Goal: Task Accomplishment & Management: Use online tool/utility

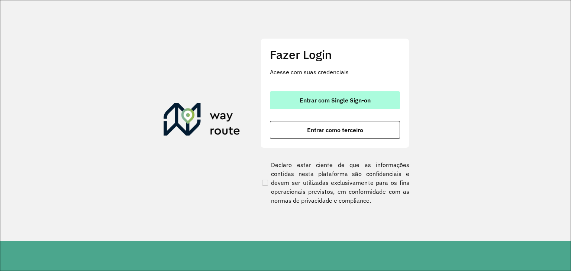
click at [296, 96] on button "Entrar com Single Sign-on" at bounding box center [335, 100] width 130 height 18
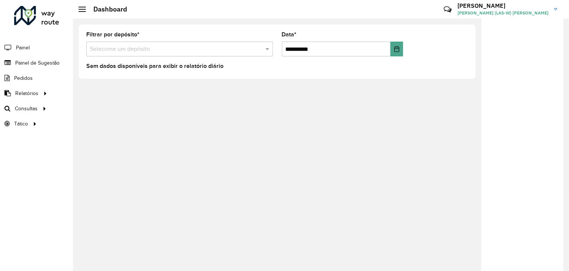
click at [323, 218] on div "**********" at bounding box center [321, 145] width 496 height 253
click at [29, 107] on span "Consultas" at bounding box center [27, 109] width 24 height 8
click at [101, 106] on span "Roteirização" at bounding box center [99, 109] width 30 height 8
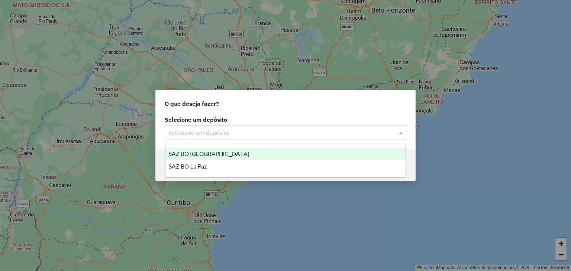
click at [270, 133] on input "text" at bounding box center [277, 133] width 219 height 9
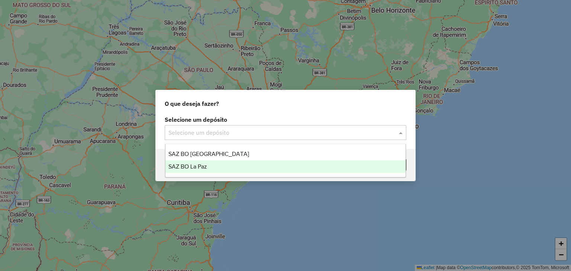
click at [256, 167] on div "SAZ BO La Paz" at bounding box center [285, 167] width 241 height 13
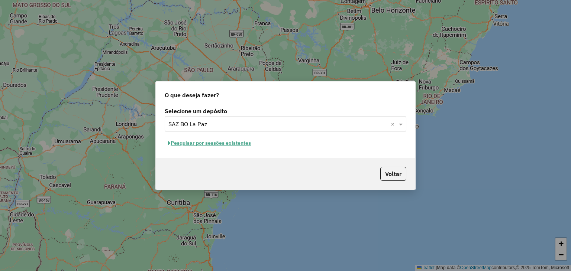
click at [222, 142] on button "Pesquisar por sessões existentes" at bounding box center [210, 144] width 90 height 12
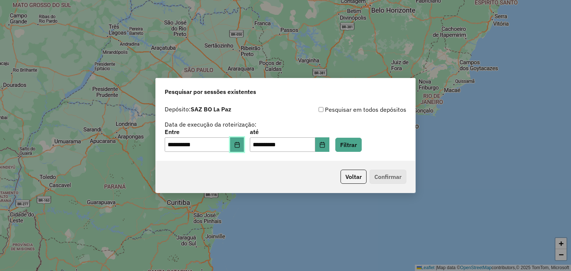
click at [239, 145] on button "Choose Date" at bounding box center [237, 145] width 14 height 15
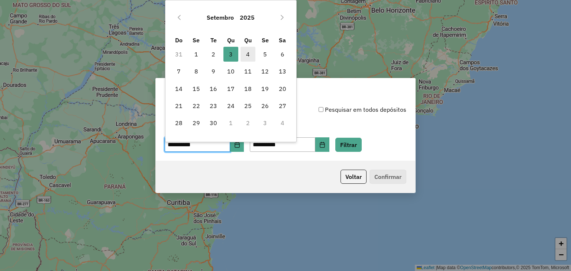
click at [247, 54] on span "4" at bounding box center [248, 54] width 15 height 15
type input "**********"
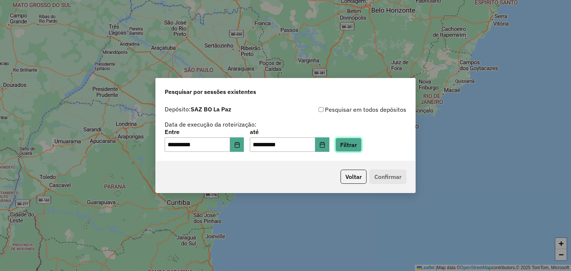
click at [350, 143] on button "Filtrar" at bounding box center [348, 145] width 26 height 14
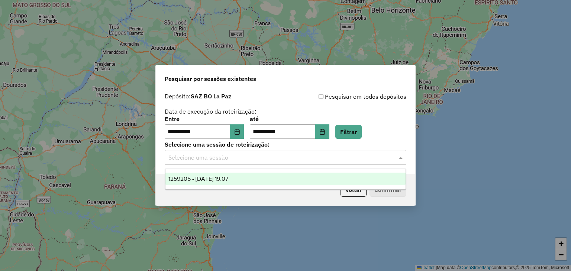
click at [240, 164] on div "Selecione uma sessão" at bounding box center [286, 157] width 242 height 15
click at [226, 181] on span "1259205 - 04/09/2025 19:07" at bounding box center [198, 179] width 60 height 6
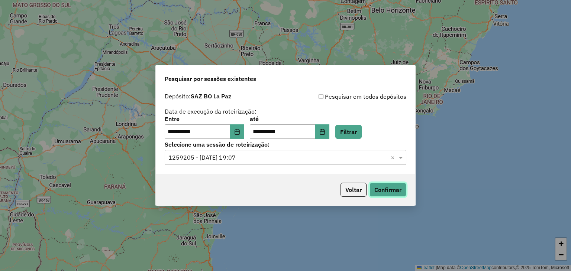
click at [388, 194] on button "Confirmar" at bounding box center [388, 190] width 37 height 14
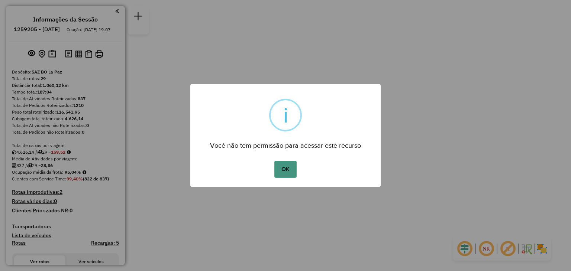
click at [280, 168] on button "OK" at bounding box center [285, 169] width 22 height 17
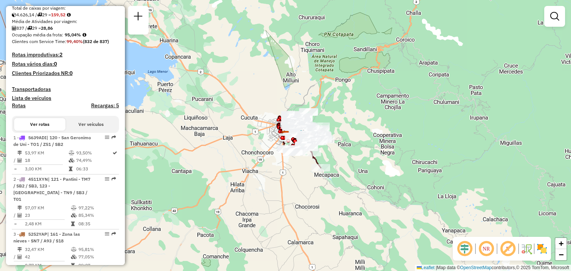
scroll to position [144, 0]
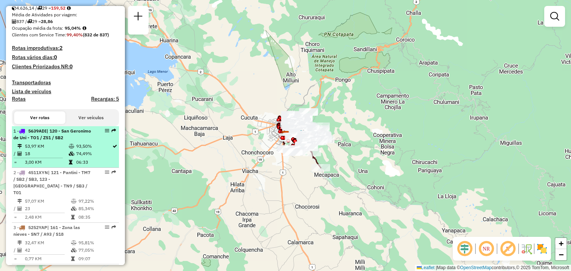
select select "**********"
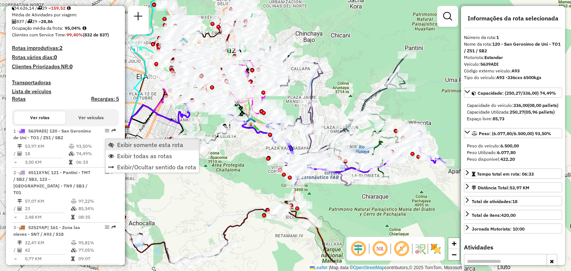
click at [138, 145] on span "Exibir somente esta rota" at bounding box center [150, 145] width 66 height 6
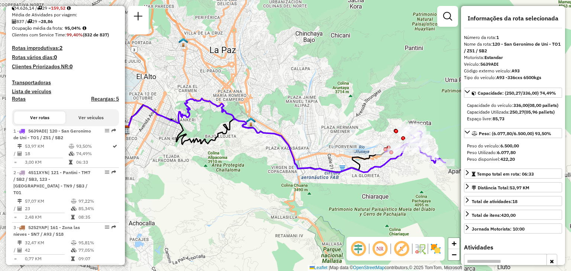
drag, startPoint x: 201, startPoint y: 125, endPoint x: 222, endPoint y: 135, distance: 23.4
click at [222, 135] on div "Janela de atendimento Grade de atendimento Capacidade Transportadoras Veículos …" at bounding box center [285, 135] width 571 height 271
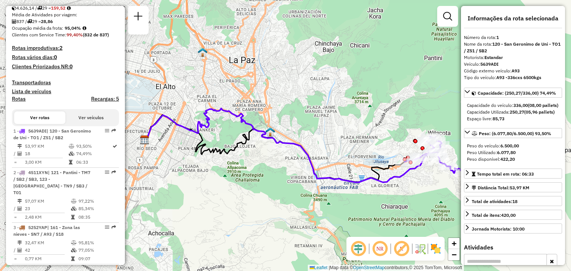
drag, startPoint x: 290, startPoint y: 144, endPoint x: 244, endPoint y: 128, distance: 48.8
click at [244, 128] on icon at bounding box center [296, 146] width 302 height 74
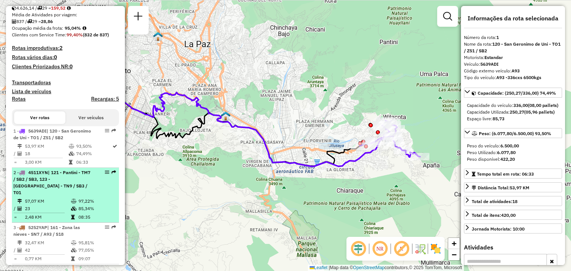
click at [95, 203] on td "97,22%" at bounding box center [97, 201] width 38 height 7
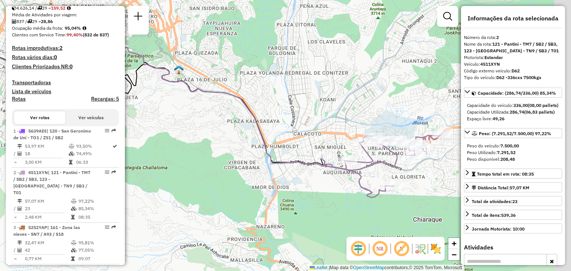
drag, startPoint x: 282, startPoint y: 145, endPoint x: 183, endPoint y: 119, distance: 101.8
click at [183, 119] on div "Janela de atendimento Grade de atendimento Capacidade Transportadoras Veículos …" at bounding box center [285, 135] width 571 height 271
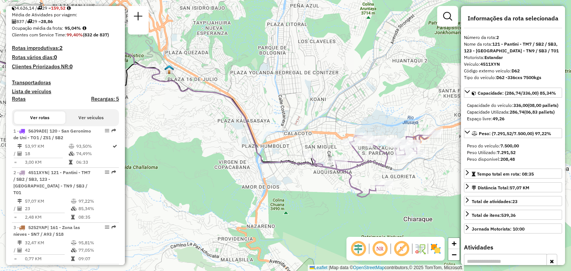
drag, startPoint x: 282, startPoint y: 130, endPoint x: 219, endPoint y: 117, distance: 65.0
click at [219, 117] on div "Janela de atendimento Grade de atendimento Capacidade Transportadoras Veículos …" at bounding box center [285, 135] width 571 height 271
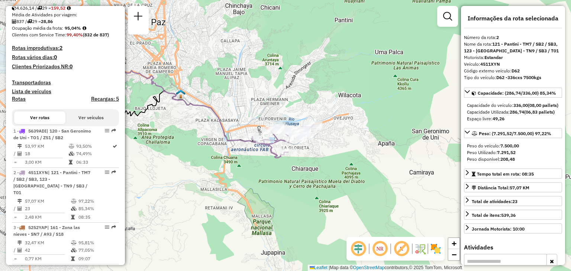
drag, startPoint x: 213, startPoint y: 125, endPoint x: 232, endPoint y: 135, distance: 21.1
click at [232, 135] on icon at bounding box center [173, 108] width 234 height 74
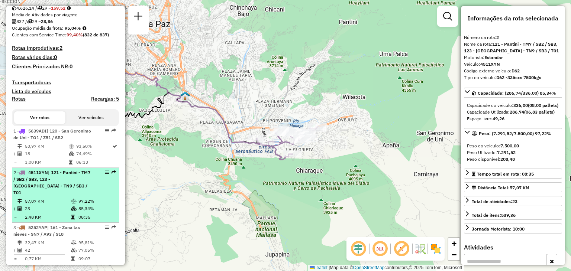
scroll to position [154, 0]
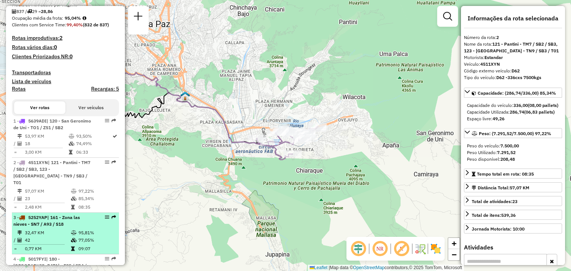
click at [46, 221] on span "| 161 - Zona las nieves - SN7 / A93 / S18" at bounding box center [46, 221] width 67 height 12
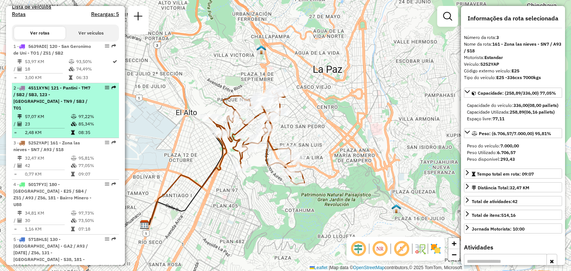
scroll to position [229, 0]
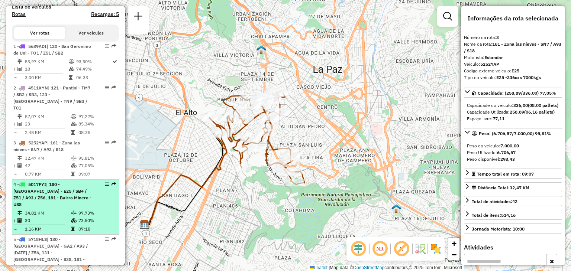
click at [80, 201] on li "4 - 5017FYI | 180 - [GEOGRAPHIC_DATA] - E25 / SB4 / Z51 / A93 / Z56, 181 - Bair…" at bounding box center [65, 207] width 107 height 55
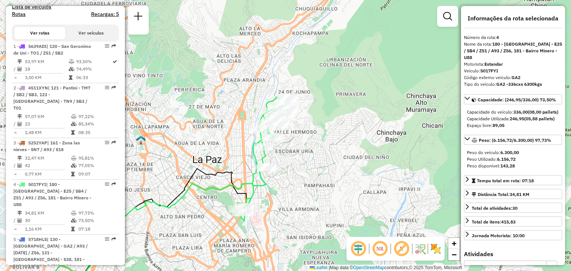
drag, startPoint x: 346, startPoint y: 65, endPoint x: 219, endPoint y: 136, distance: 145.9
click at [219, 136] on div "Janela de atendimento Grade de atendimento Capacidade Transportadoras Veículos …" at bounding box center [285, 135] width 571 height 271
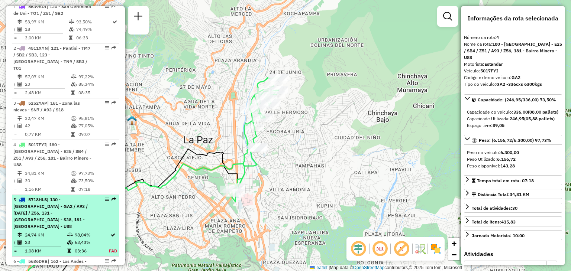
scroll to position [317, 0]
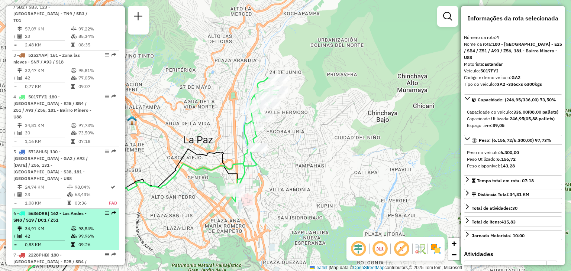
click at [46, 225] on td "34,91 KM" at bounding box center [48, 228] width 46 height 7
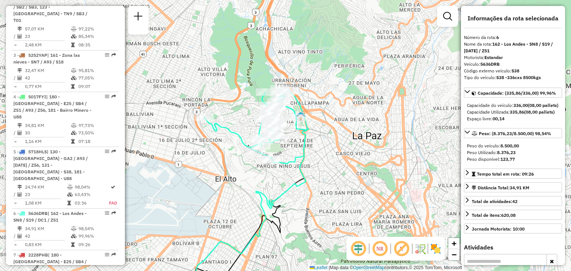
drag, startPoint x: 254, startPoint y: 109, endPoint x: 216, endPoint y: 163, distance: 66.1
click at [216, 163] on div "Janela de atendimento Grade de atendimento Capacidade Transportadoras Veículos …" at bounding box center [285, 135] width 571 height 271
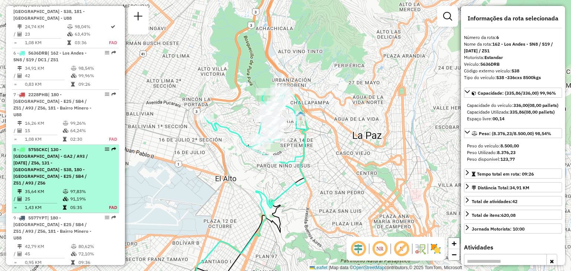
scroll to position [477, 0]
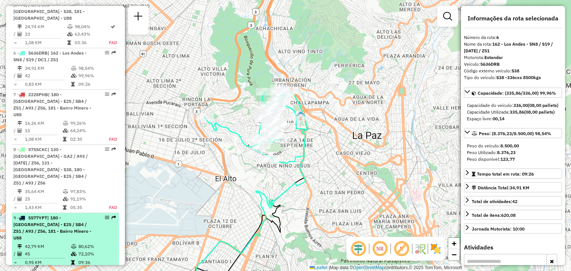
click at [42, 243] on td "42,79 KM" at bounding box center [48, 246] width 46 height 7
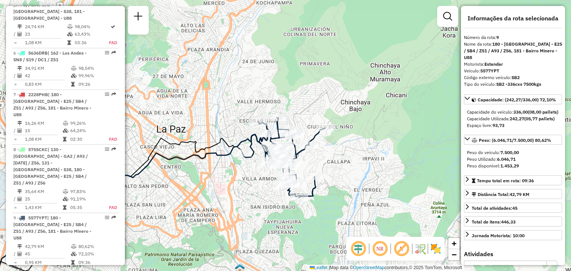
drag, startPoint x: 312, startPoint y: 125, endPoint x: 184, endPoint y: 189, distance: 143.3
click at [184, 189] on div "Janela de atendimento Grade de atendimento Capacidade Transportadoras Veículos …" at bounding box center [285, 135] width 571 height 271
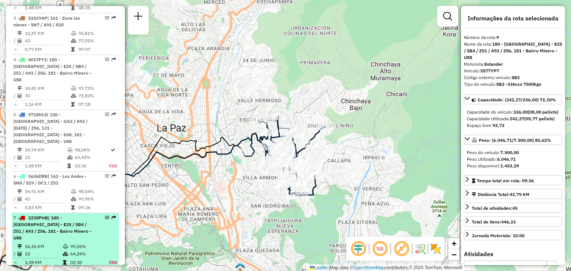
scroll to position [352, 0]
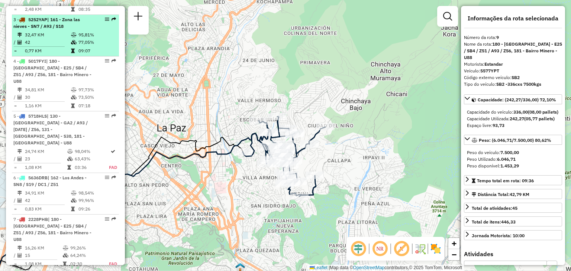
click at [37, 41] on td "42" at bounding box center [48, 42] width 46 height 7
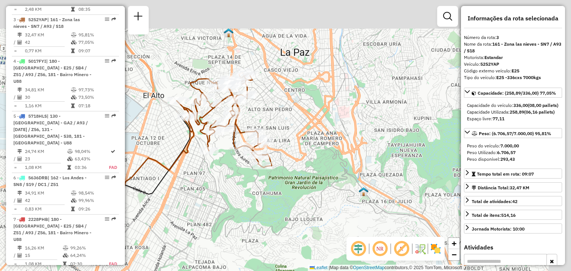
drag, startPoint x: 338, startPoint y: 64, endPoint x: 247, endPoint y: 103, distance: 98.9
click at [247, 103] on div "Rota 3 - Placa 5252YAP 0000912657 - [PERSON_NAME] Rota 3 - Placa 5252YAP 000081…" at bounding box center [285, 135] width 571 height 271
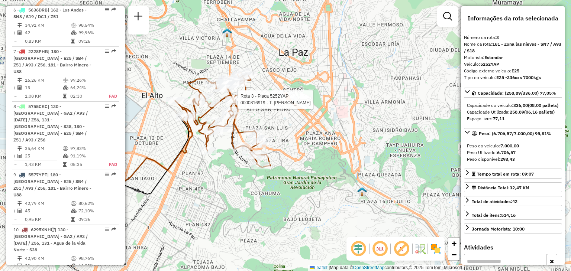
scroll to position [520, 0]
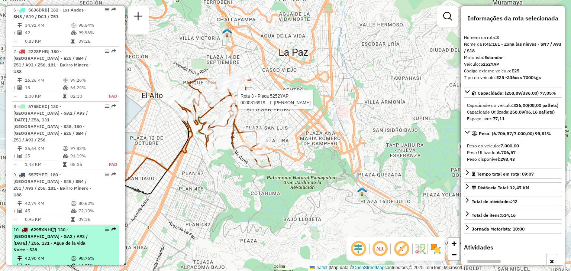
click at [62, 227] on div "10 - 6295XNH | 130 - [GEOGRAPHIC_DATA] - GA2 / A93 / [DATE] / Z56, 131 - Agua d…" at bounding box center [52, 240] width 79 height 27
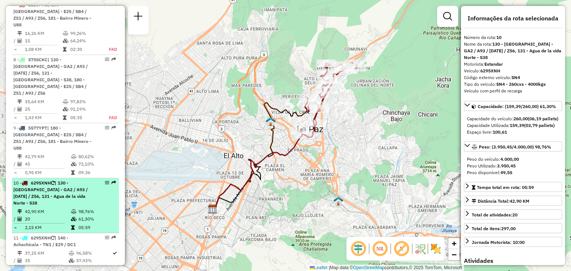
scroll to position [570, 0]
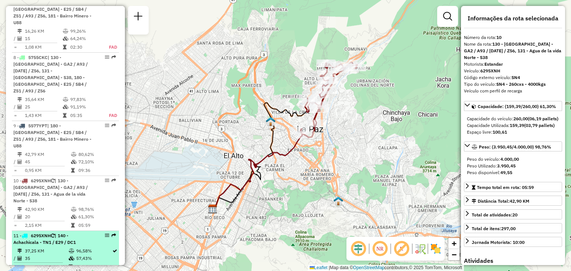
click at [49, 255] on td "35" at bounding box center [47, 258] width 44 height 7
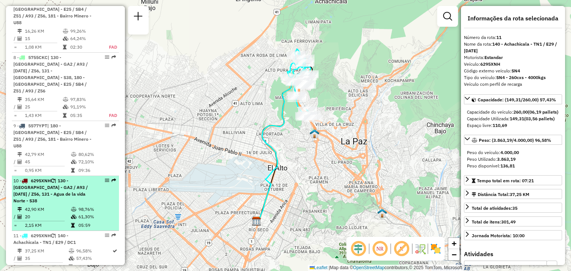
click at [47, 213] on td "20" at bounding box center [48, 216] width 46 height 7
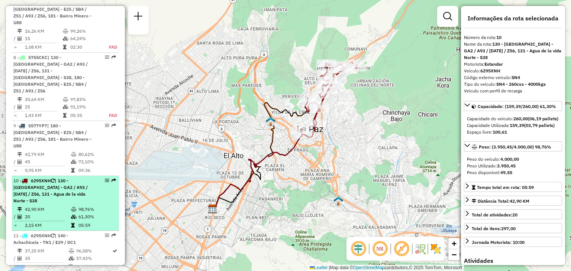
click at [47, 213] on td "20" at bounding box center [48, 216] width 46 height 7
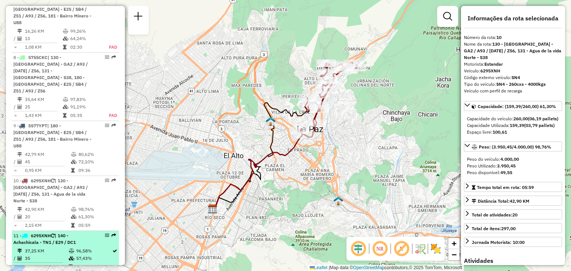
click at [45, 233] on span "| 140 - Achachicala - TN1 / E29 / DC1" at bounding box center [44, 239] width 62 height 12
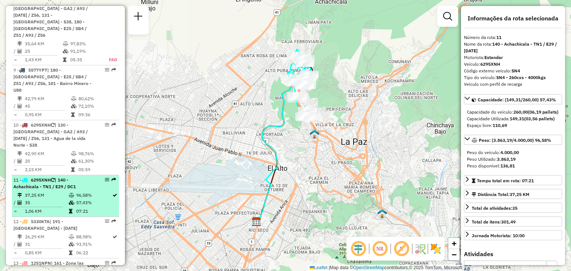
scroll to position [626, 0]
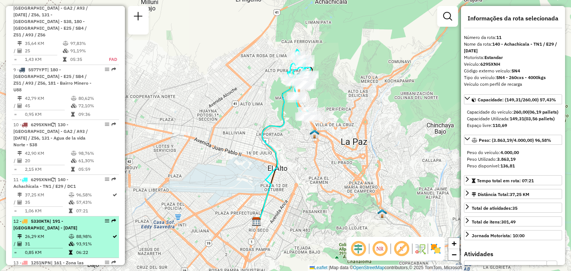
click at [53, 241] on td "31" at bounding box center [47, 244] width 44 height 7
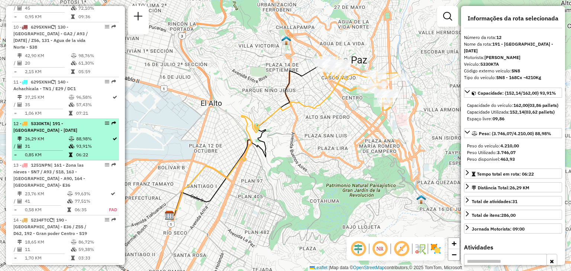
scroll to position [727, 0]
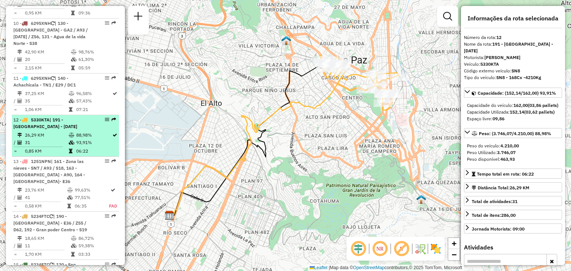
click at [42, 235] on td "18,65 KM" at bounding box center [48, 238] width 46 height 7
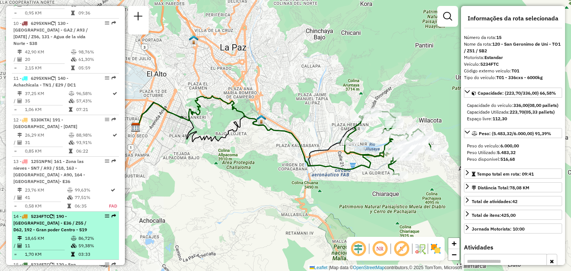
click at [43, 242] on td "11" at bounding box center [48, 245] width 46 height 7
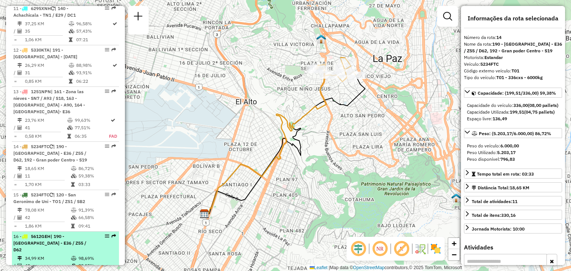
scroll to position [798, 0]
click at [41, 254] on td "34,99 KM" at bounding box center [48, 257] width 46 height 7
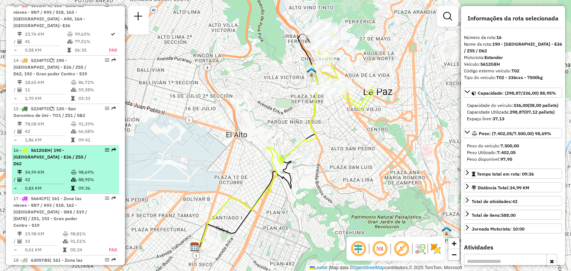
scroll to position [884, 0]
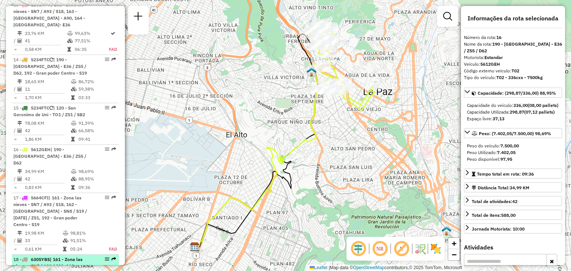
click at [42, 257] on span "| 161 - Zona las nieves - SN7 / A93 / S18, 163 - [GEOGRAPHIC_DATA] - A90, 164 -…" at bounding box center [49, 270] width 72 height 26
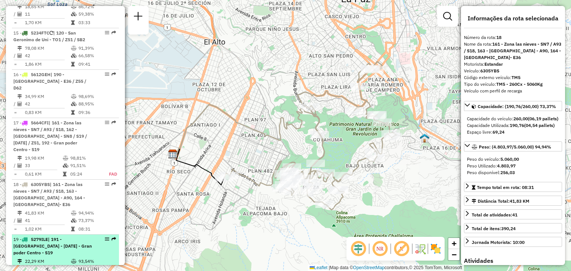
scroll to position [959, 0]
click at [42, 258] on td "22,29 KM" at bounding box center [48, 261] width 46 height 7
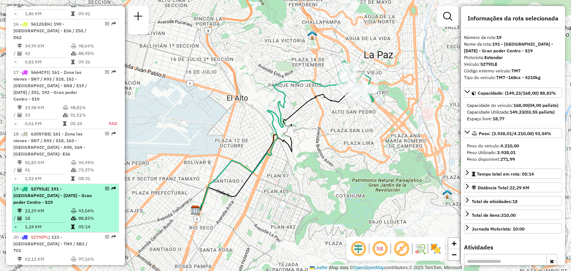
scroll to position [1010, 0]
click at [39, 256] on td "62,12 KM" at bounding box center [48, 259] width 46 height 7
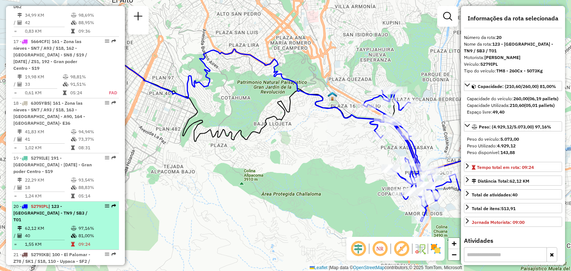
scroll to position [1050, 0]
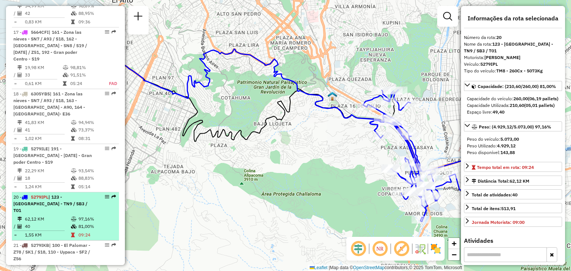
click at [37, 264] on td "71,33 KM" at bounding box center [48, 267] width 46 height 7
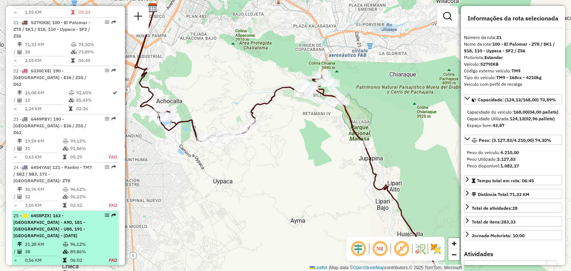
scroll to position [1274, 0]
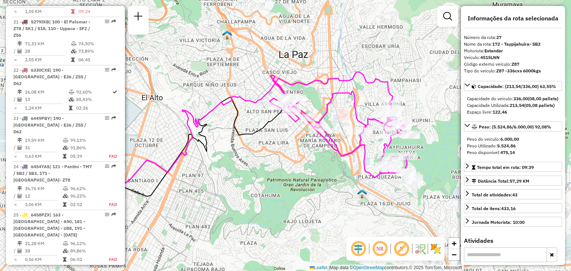
drag, startPoint x: 338, startPoint y: 153, endPoint x: 283, endPoint y: 160, distance: 55.5
click at [283, 160] on div "Janela de atendimento Grade de atendimento Capacidade Transportadoras Veículos …" at bounding box center [285, 135] width 571 height 271
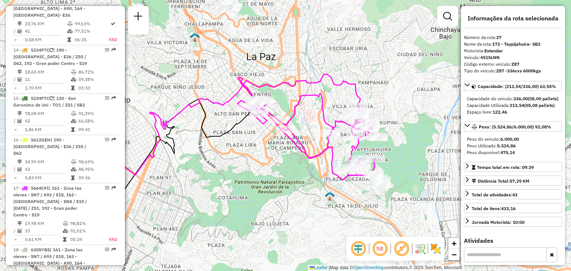
scroll to position [893, 0]
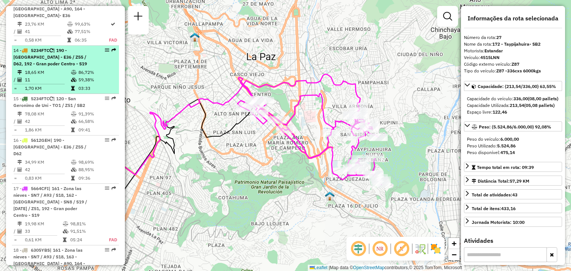
click at [65, 85] on td "1,70 KM" at bounding box center [48, 88] width 46 height 7
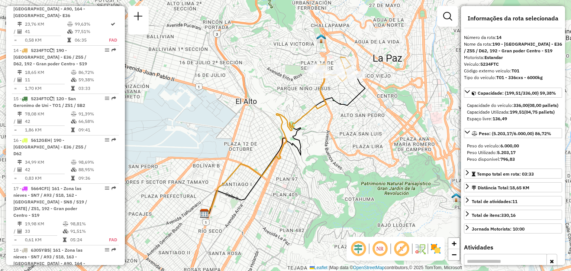
drag, startPoint x: 294, startPoint y: 94, endPoint x: 276, endPoint y: 107, distance: 22.3
click at [276, 107] on div "Janela de atendimento Grade de atendimento Capacidade Transportadoras Veículos …" at bounding box center [285, 135] width 571 height 271
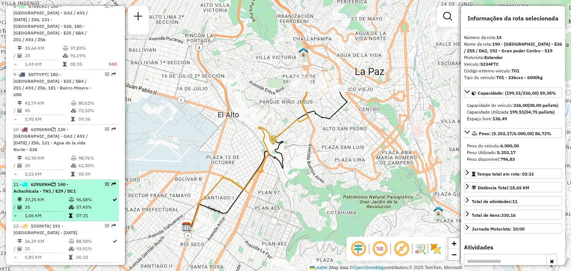
scroll to position [620, 0]
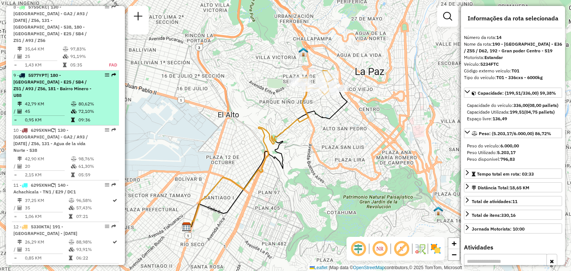
click at [68, 100] on td "42,79 KM" at bounding box center [48, 103] width 46 height 7
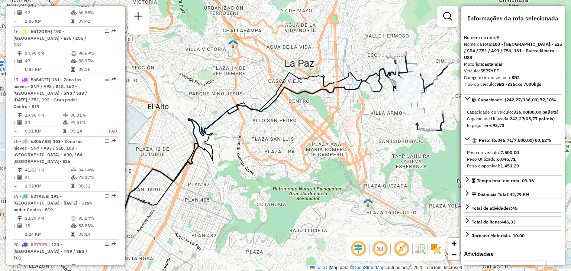
scroll to position [1003, 0]
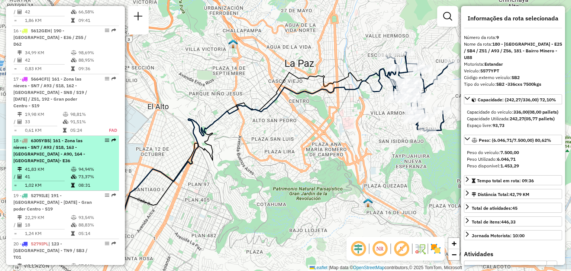
click at [63, 173] on td "41" at bounding box center [48, 176] width 46 height 7
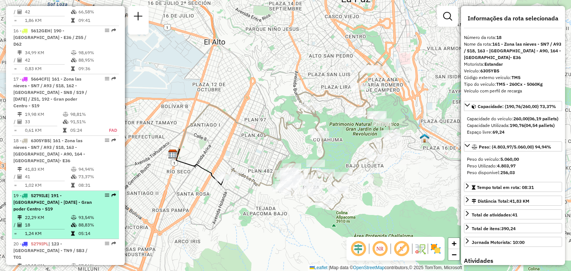
click at [65, 193] on span "| 191 - [GEOGRAPHIC_DATA] - [DATE] - Gran poder Centro - S19" at bounding box center [52, 202] width 78 height 19
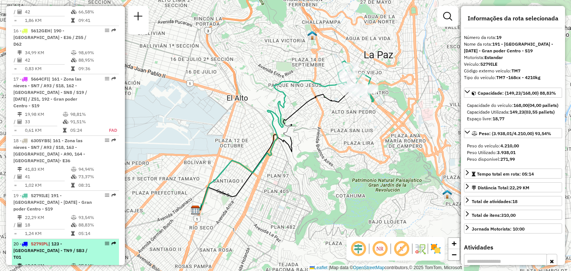
click at [54, 262] on td "62,12 KM" at bounding box center [48, 265] width 46 height 7
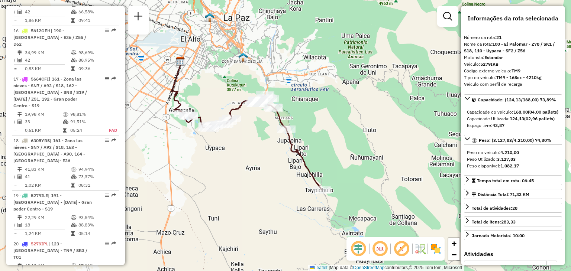
drag, startPoint x: 190, startPoint y: 174, endPoint x: 198, endPoint y: 154, distance: 21.8
click at [198, 154] on div "Janela de atendimento Grade de atendimento Capacidade Transportadoras Veículos …" at bounding box center [285, 135] width 571 height 271
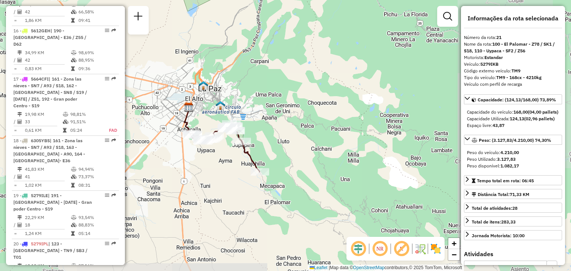
click at [202, 119] on div "Janela de atendimento Grade de atendimento Capacidade Transportadoras Veículos …" at bounding box center [285, 135] width 571 height 271
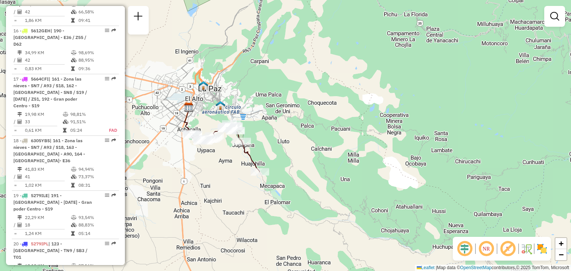
click at [202, 119] on div "Janela de atendimento Grade de atendimento Capacidade Transportadoras Veículos …" at bounding box center [285, 135] width 571 height 271
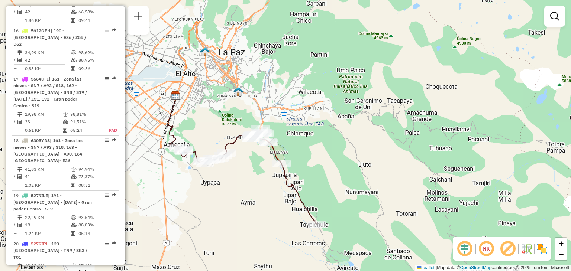
click at [202, 119] on div "Janela de atendimento Grade de atendimento Capacidade Transportadoras Veículos …" at bounding box center [285, 135] width 571 height 271
drag, startPoint x: 202, startPoint y: 119, endPoint x: 210, endPoint y: 120, distance: 7.5
click at [210, 120] on div "Janela de atendimento Grade de atendimento Capacidade Transportadoras Veículos …" at bounding box center [285, 135] width 571 height 271
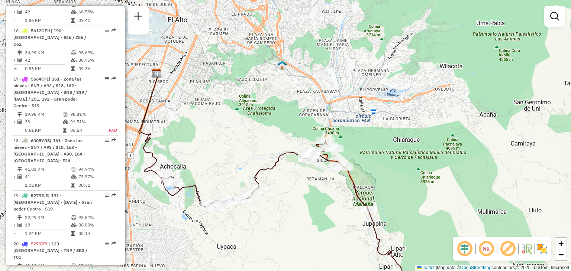
click at [210, 120] on div "Janela de atendimento Grade de atendimento Capacidade Transportadoras Veículos …" at bounding box center [285, 135] width 571 height 271
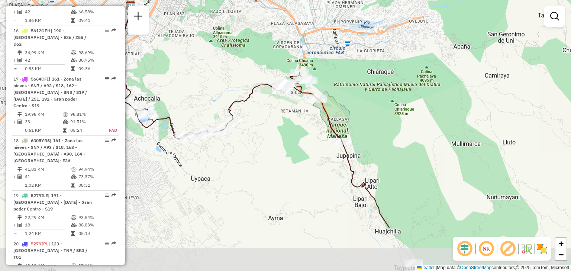
drag, startPoint x: 225, startPoint y: 142, endPoint x: 192, endPoint y: 68, distance: 80.2
click at [192, 68] on div "Janela de atendimento Grade de atendimento Capacidade Transportadoras Veículos …" at bounding box center [285, 135] width 571 height 271
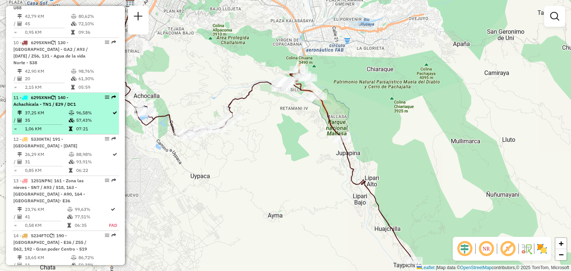
scroll to position [708, 0]
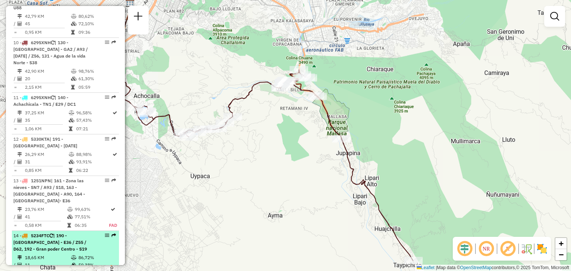
click at [42, 233] on span "| 190 - [GEOGRAPHIC_DATA] - E36 / Z55 / D62, 192 - Gran poder Centro - S19" at bounding box center [50, 242] width 74 height 19
select select "**********"
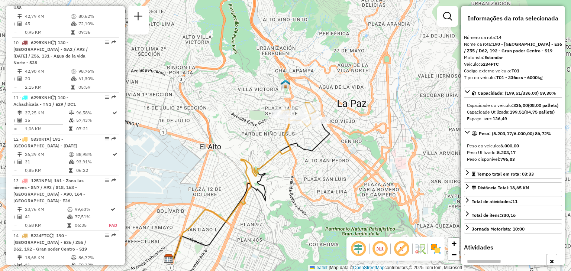
drag, startPoint x: 234, startPoint y: 45, endPoint x: 198, endPoint y: 91, distance: 58.5
click at [198, 91] on div "Janela de atendimento Grade de atendimento Capacidade Transportadoras Veículos …" at bounding box center [285, 135] width 571 height 271
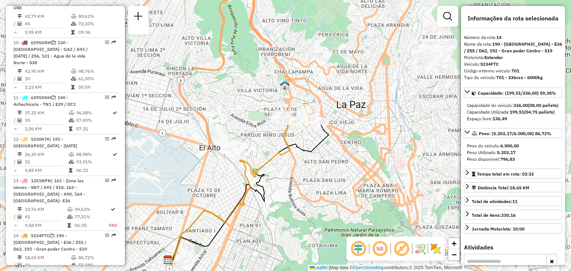
click at [216, 103] on div "Janela de atendimento Grade de atendimento Capacidade Transportadoras Veículos …" at bounding box center [285, 135] width 571 height 271
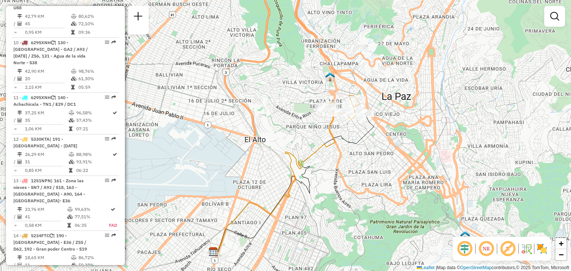
drag, startPoint x: 216, startPoint y: 103, endPoint x: 261, endPoint y: 94, distance: 46.2
click at [261, 94] on div "Janela de atendimento Grade de atendimento Capacidade Transportadoras Veículos …" at bounding box center [285, 135] width 571 height 271
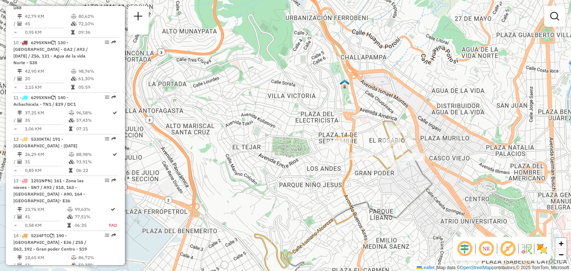
drag, startPoint x: 336, startPoint y: 79, endPoint x: 281, endPoint y: 105, distance: 60.9
click at [281, 105] on div "Janela de atendimento Grade de atendimento Capacidade Transportadoras Veículos …" at bounding box center [285, 135] width 571 height 271
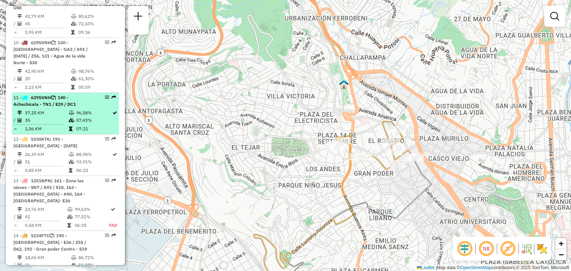
select select "**********"
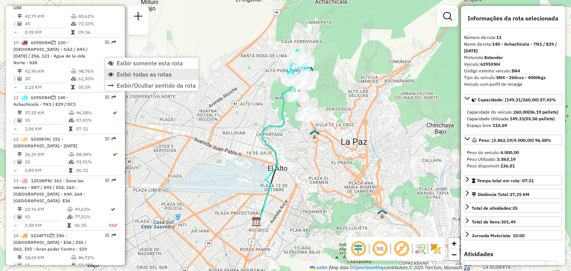
click at [126, 72] on span "Exibir todas as rotas" at bounding box center [144, 74] width 55 height 6
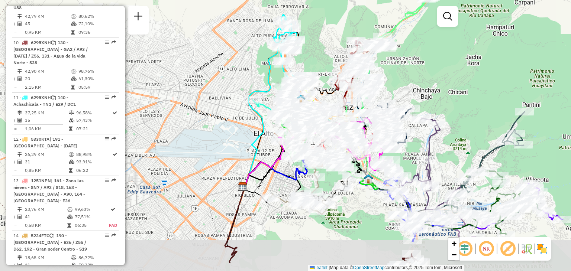
drag, startPoint x: 344, startPoint y: 128, endPoint x: 330, endPoint y: 93, distance: 37.9
click at [330, 93] on icon at bounding box center [291, 131] width 94 height 111
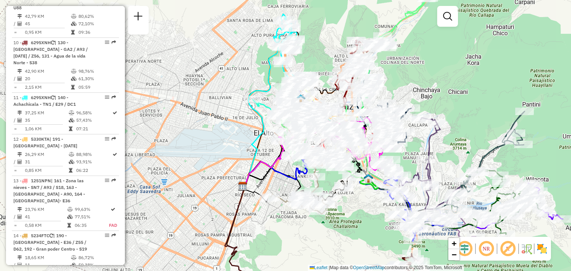
click at [331, 96] on icon at bounding box center [291, 130] width 94 height 111
select select "**********"
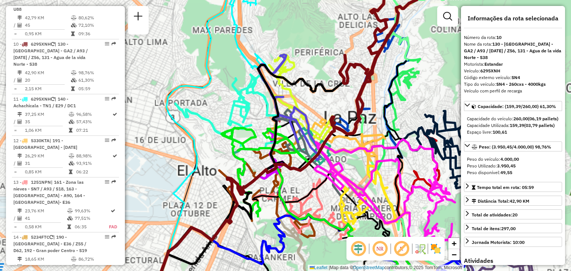
scroll to position [706, 0]
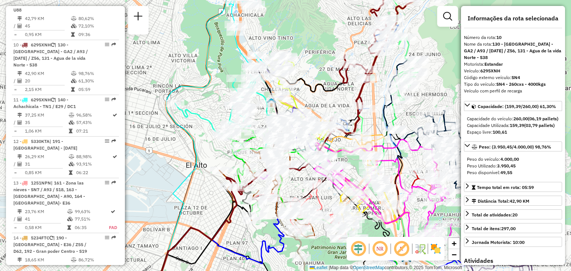
click at [332, 105] on div "Janela de atendimento Grade de atendimento Capacidade Transportadoras Veículos …" at bounding box center [285, 135] width 571 height 271
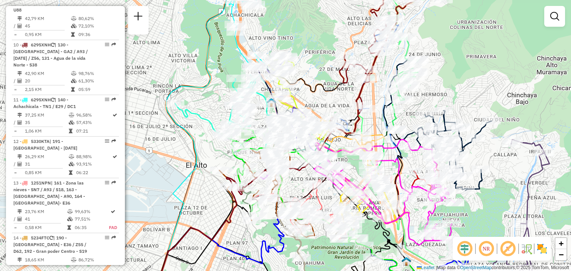
click at [332, 105] on div "Janela de atendimento Grade de atendimento Capacidade Transportadoras Veículos …" at bounding box center [285, 135] width 571 height 271
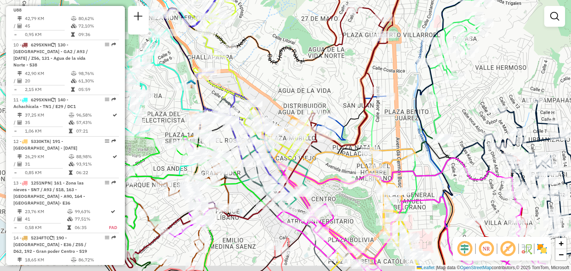
drag, startPoint x: 318, startPoint y: 131, endPoint x: 235, endPoint y: 112, distance: 85.0
click at [235, 112] on div "Janela de atendimento Grade de atendimento Capacidade Transportadoras Veículos …" at bounding box center [285, 135] width 571 height 271
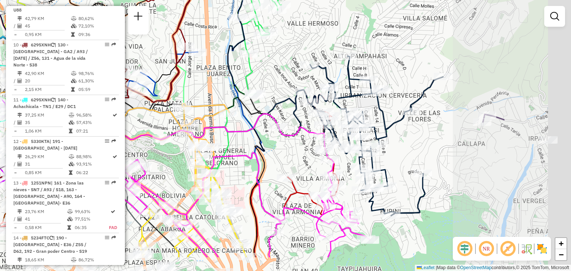
drag, startPoint x: 386, startPoint y: 129, endPoint x: 212, endPoint y: 61, distance: 186.6
click at [212, 61] on div "Janela de atendimento Grade de atendimento Capacidade Transportadoras Veículos …" at bounding box center [285, 135] width 571 height 271
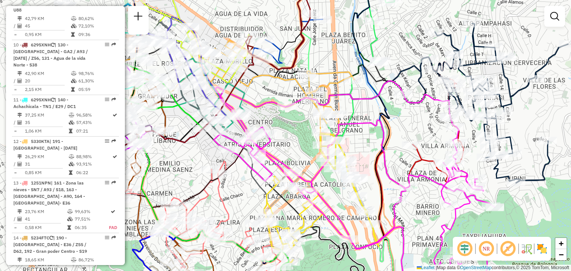
drag, startPoint x: 177, startPoint y: 53, endPoint x: 363, endPoint y: 50, distance: 185.5
click at [363, 50] on div "Janela de atendimento Grade de atendimento Capacidade Transportadoras Veículos …" at bounding box center [285, 135] width 571 height 271
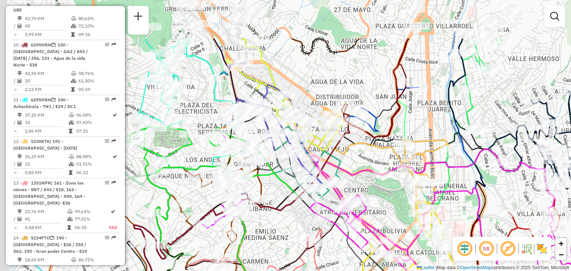
drag, startPoint x: 198, startPoint y: 119, endPoint x: 284, endPoint y: 186, distance: 108.9
click at [284, 186] on icon at bounding box center [210, 211] width 175 height 181
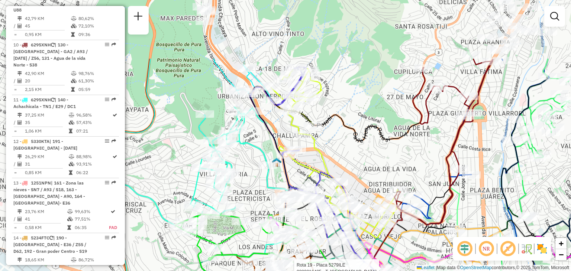
drag, startPoint x: 195, startPoint y: 90, endPoint x: 247, endPoint y: 177, distance: 101.2
click at [247, 177] on div "Rota 19 - Placa 5279ILE 0000816405 - T. Marlen Janela de atendimento Grade de a…" at bounding box center [285, 135] width 571 height 271
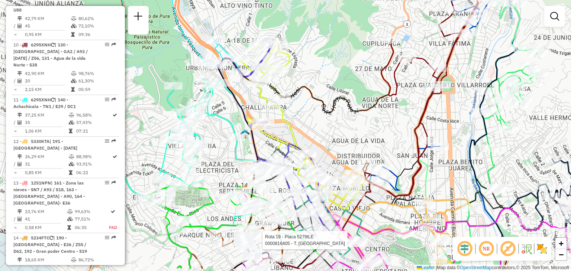
drag, startPoint x: 245, startPoint y: 184, endPoint x: 190, endPoint y: 125, distance: 79.7
click at [190, 125] on div "Rota 19 - Placa 5279ILE 0000816405 - T. Marlen Janela de atendimento Grade de a…" at bounding box center [285, 135] width 571 height 271
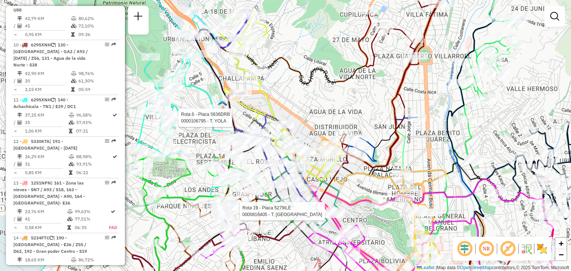
click at [239, 117] on div "Rota 19 - Placa 5279ILE 0000816405 - T. Marlen Rota 6 - Placa 5636DRB 000010679…" at bounding box center [285, 135] width 571 height 271
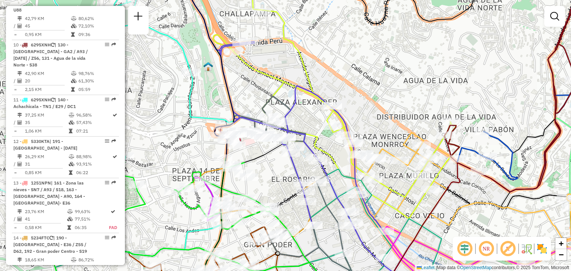
drag, startPoint x: 253, startPoint y: 185, endPoint x: 256, endPoint y: 158, distance: 27.0
click at [256, 158] on icon at bounding box center [259, 205] width 108 height 132
click at [253, 151] on div "Janela de atendimento Grade de atendimento Capacidade Transportadoras Veículos …" at bounding box center [285, 135] width 571 height 271
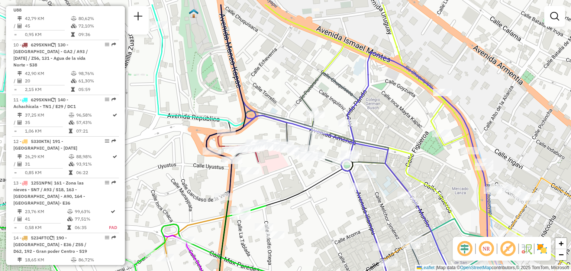
drag, startPoint x: 247, startPoint y: 146, endPoint x: 278, endPoint y: 176, distance: 43.1
click at [278, 176] on div "Janela de atendimento Grade de atendimento Capacidade Transportadoras Veículos …" at bounding box center [285, 135] width 571 height 271
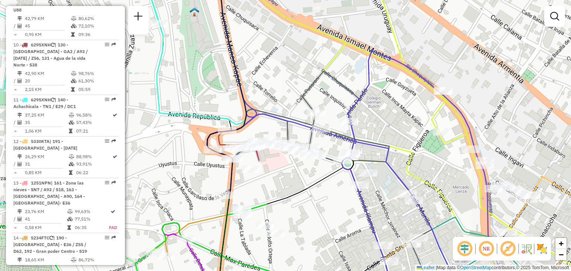
click at [283, 164] on div "Janela de atendimento Grade de atendimento Capacidade Transportadoras Veículos …" at bounding box center [285, 135] width 571 height 271
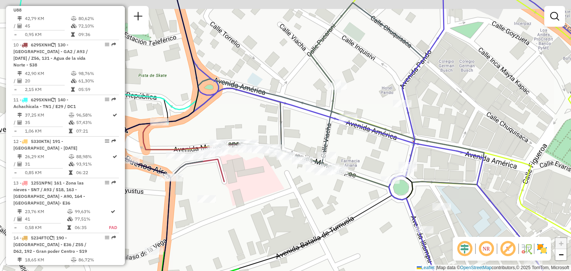
drag, startPoint x: 288, startPoint y: 155, endPoint x: 277, endPoint y: 180, distance: 27.3
click at [277, 180] on div "Janela de atendimento Grade de atendimento Capacidade Transportadoras Veículos …" at bounding box center [285, 135] width 571 height 271
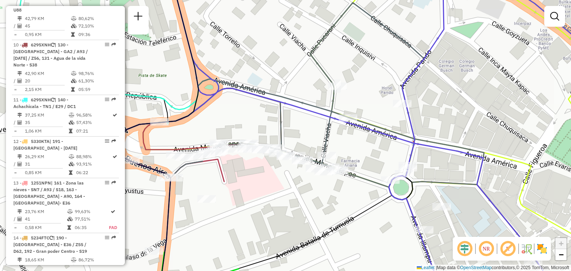
click at [290, 180] on div "Janela de atendimento Grade de atendimento Capacidade Transportadoras Veículos …" at bounding box center [285, 135] width 571 height 271
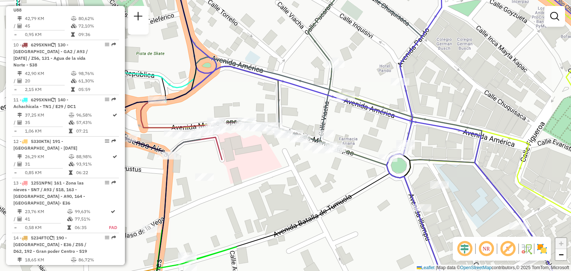
click at [264, 156] on div "Janela de atendimento Grade de atendimento Capacidade Transportadoras Veículos …" at bounding box center [285, 135] width 571 height 271
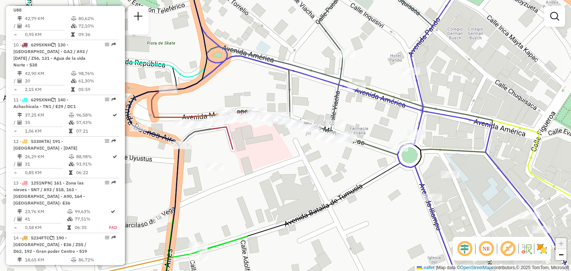
click at [263, 147] on div "Janela de atendimento Grade de atendimento Capacidade Transportadoras Veículos …" at bounding box center [285, 135] width 571 height 271
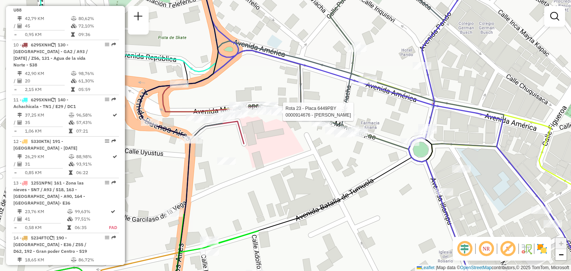
select select "**********"
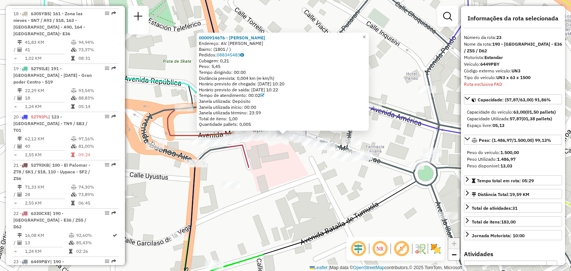
scroll to position [1313, 0]
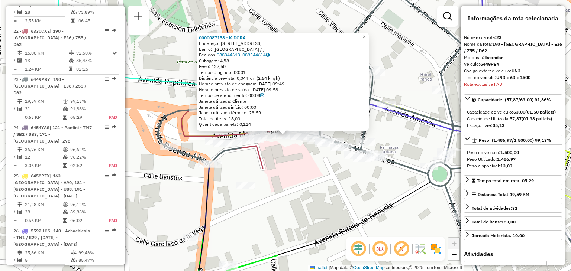
click at [291, 157] on div "0000087158 - K.[PERSON_NAME]: AV.MANCO KAPAC K.24 Bairro: ([GEOGRAPHIC_DATA] / …" at bounding box center [285, 135] width 571 height 271
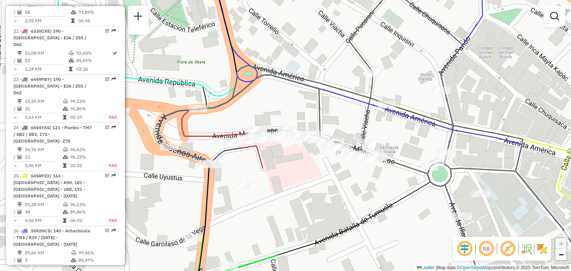
click at [291, 157] on div "Janela de atendimento Grade de atendimento Capacidade Transportadoras Veículos …" at bounding box center [285, 135] width 571 height 271
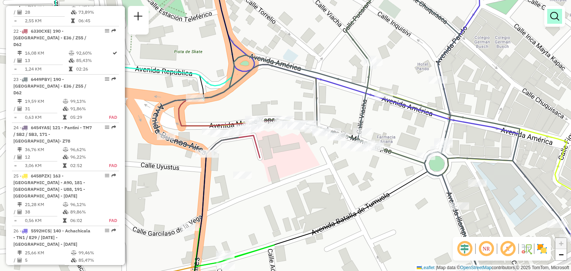
click at [554, 17] on em at bounding box center [554, 16] width 9 height 9
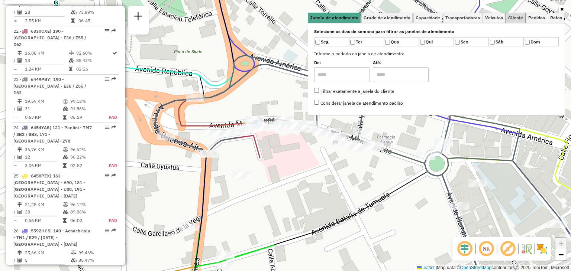
click at [511, 20] on span "Cliente" at bounding box center [515, 18] width 15 height 4
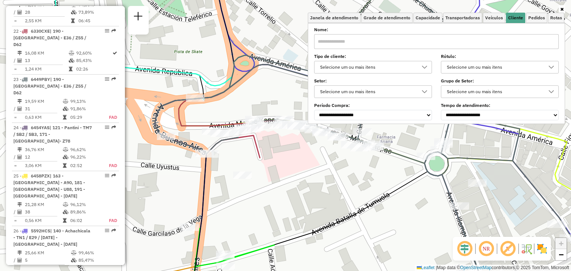
click at [369, 65] on div "Selecione um ou mais itens" at bounding box center [367, 67] width 100 height 12
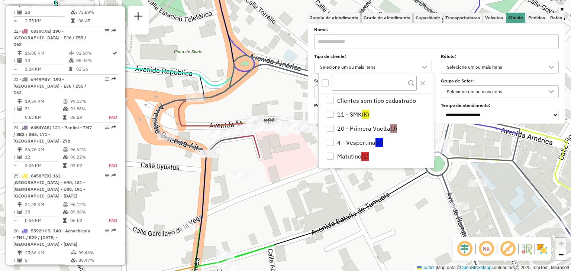
click at [341, 44] on input "text" at bounding box center [436, 41] width 245 height 15
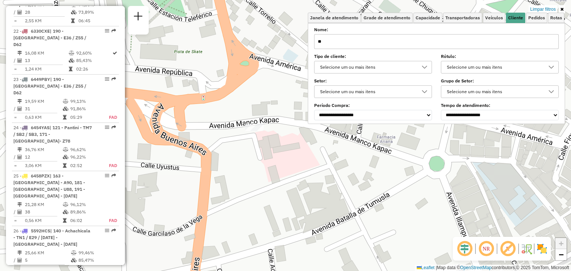
type input "*"
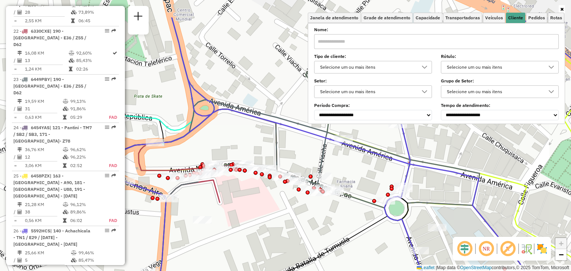
drag, startPoint x: 296, startPoint y: 148, endPoint x: 256, endPoint y: 192, distance: 60.0
click at [256, 192] on div "Janela de atendimento Grade de atendimento Capacidade Transportadoras Veículos …" at bounding box center [285, 135] width 571 height 271
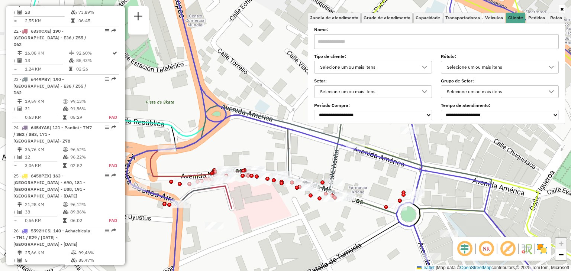
drag, startPoint x: 244, startPoint y: 194, endPoint x: 257, endPoint y: 200, distance: 13.5
click at [257, 200] on div "Janela de atendimento Grade de atendimento Capacidade Transportadoras Veículos …" at bounding box center [285, 135] width 571 height 271
click at [467, 66] on div "Selecione um ou mais itens" at bounding box center [494, 67] width 100 height 12
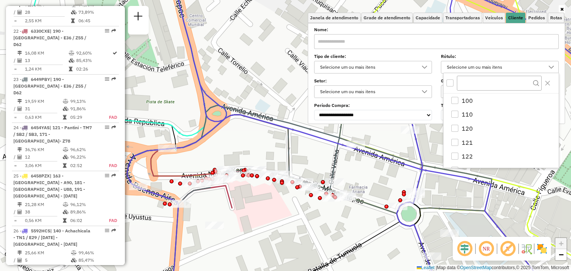
click at [386, 78] on label "Setor:" at bounding box center [373, 81] width 118 height 7
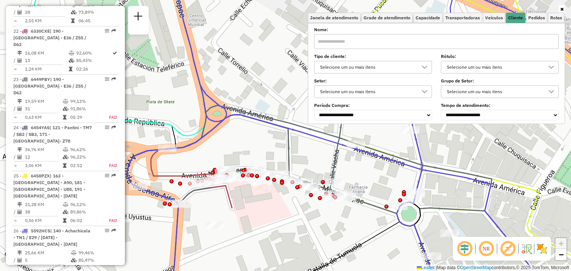
click at [264, 187] on div "Janela de atendimento Grade de atendimento Capacidade Transportadoras Veículos …" at bounding box center [285, 135] width 571 height 271
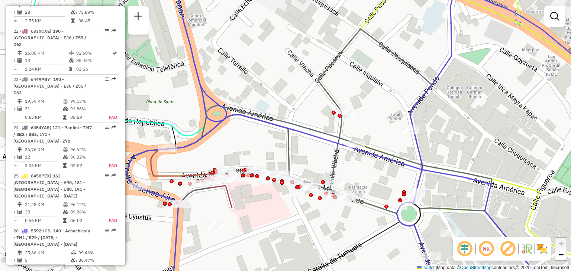
click at [264, 187] on div "Janela de atendimento Grade de atendimento Capacidade Transportadoras Veículos …" at bounding box center [285, 135] width 571 height 271
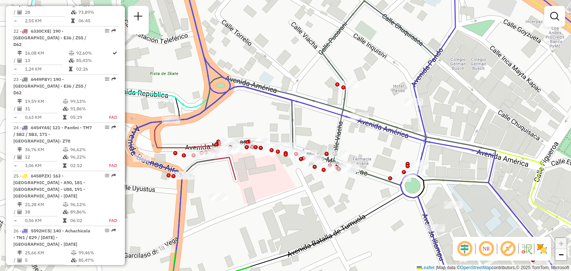
drag, startPoint x: 274, startPoint y: 186, endPoint x: 268, endPoint y: 183, distance: 6.5
click at [268, 183] on div "Janela de atendimento Grade de atendimento Capacidade Transportadoras Veículos …" at bounding box center [285, 135] width 571 height 271
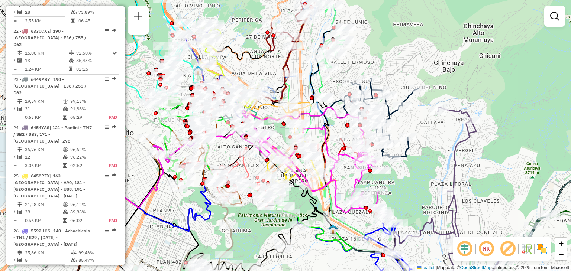
select select "**********"
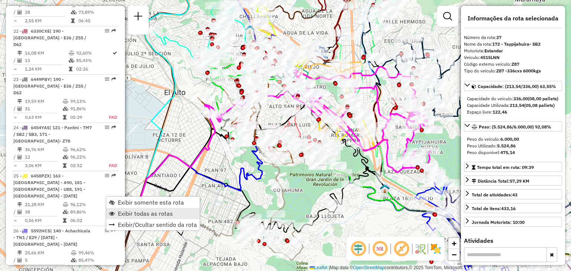
click at [129, 211] on span "Exibir todas as rotas" at bounding box center [145, 214] width 55 height 6
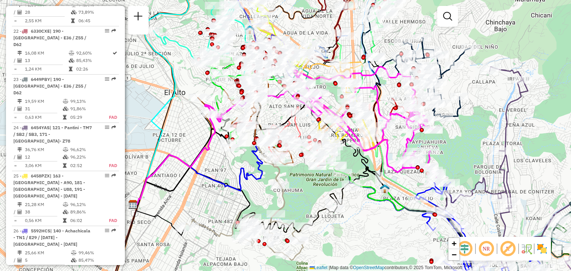
select select "**********"
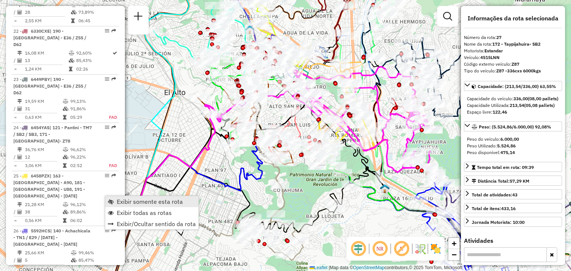
click at [125, 199] on span "Exibir somente esta rota" at bounding box center [150, 202] width 66 height 6
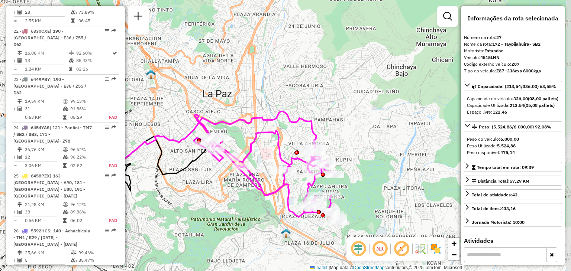
drag, startPoint x: 333, startPoint y: 153, endPoint x: 229, endPoint y: 198, distance: 112.9
click at [229, 198] on div "Janela de atendimento Grade de atendimento Capacidade Transportadoras Veículos …" at bounding box center [285, 135] width 571 height 271
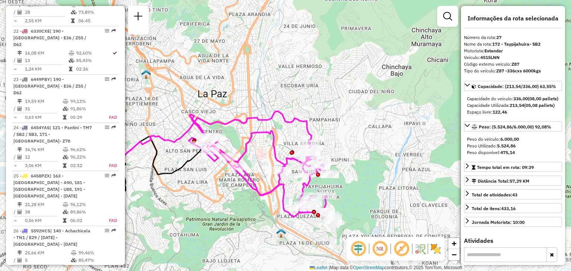
click at [283, 149] on div "Janela de atendimento Grade de atendimento Capacidade Transportadoras Veículos …" at bounding box center [285, 135] width 571 height 271
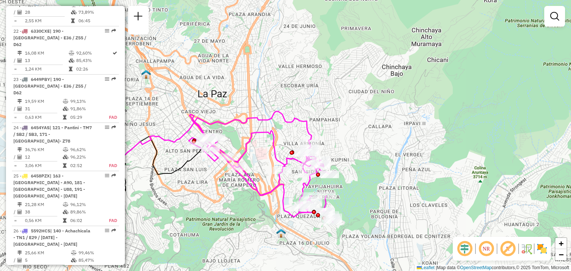
click at [283, 149] on div "Janela de atendimento Grade de atendimento Capacidade Transportadoras Veículos …" at bounding box center [285, 135] width 571 height 271
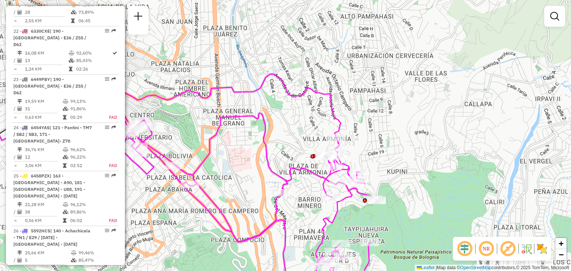
click at [306, 152] on div "Janela de atendimento Grade de atendimento Capacidade Transportadoras Veículos …" at bounding box center [285, 135] width 571 height 271
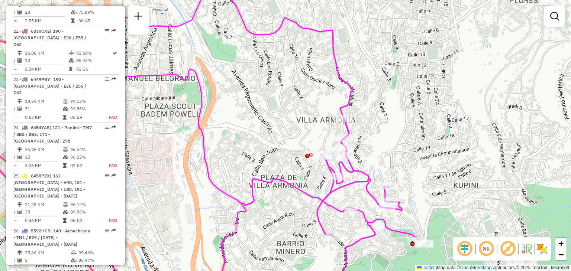
drag, startPoint x: 344, startPoint y: 143, endPoint x: 321, endPoint y: 137, distance: 23.1
click at [321, 137] on div "Janela de atendimento Grade de atendimento Capacidade Transportadoras Veículos …" at bounding box center [285, 135] width 571 height 271
click at [329, 136] on div "Janela de atendimento Grade de atendimento Capacidade Transportadoras Veículos …" at bounding box center [285, 135] width 571 height 271
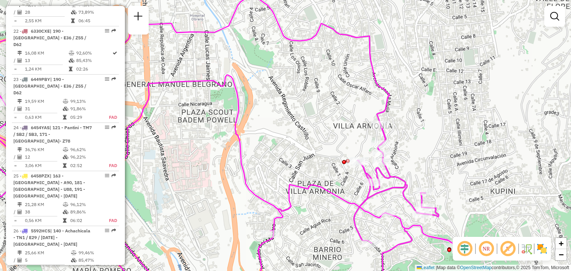
drag, startPoint x: 279, startPoint y: 167, endPoint x: 321, endPoint y: 157, distance: 43.0
click at [321, 157] on div "Janela de atendimento Grade de atendimento Capacidade Transportadoras Veículos …" at bounding box center [285, 135] width 571 height 271
click at [354, 180] on div "Janela de atendimento Grade de atendimento Capacidade Transportadoras Veículos …" at bounding box center [285, 135] width 571 height 271
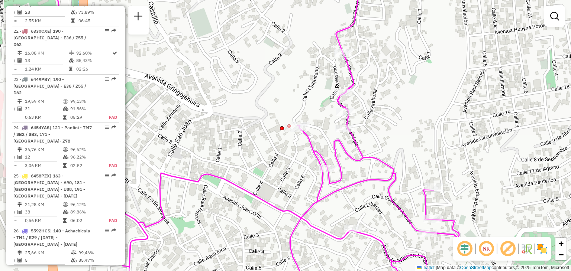
drag, startPoint x: 390, startPoint y: 119, endPoint x: 326, endPoint y: 105, distance: 65.5
click at [326, 105] on div "Janela de atendimento Grade de atendimento Capacidade Transportadoras Veículos …" at bounding box center [285, 135] width 571 height 271
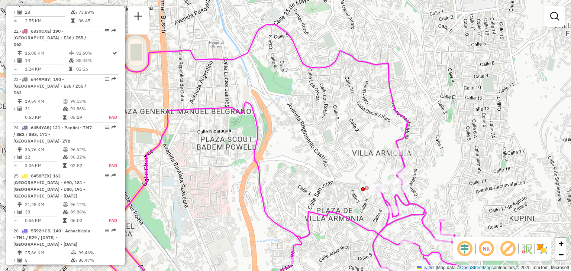
drag, startPoint x: 267, startPoint y: 178, endPoint x: 356, endPoint y: 206, distance: 93.0
click at [356, 206] on div "Janela de atendimento Grade de atendimento Capacidade Transportadoras Veículos …" at bounding box center [285, 135] width 571 height 271
drag, startPoint x: 342, startPoint y: 167, endPoint x: 399, endPoint y: 150, distance: 58.7
click at [399, 150] on div "Janela de atendimento Grade de atendimento Capacidade Transportadoras Veículos …" at bounding box center [285, 135] width 571 height 271
